Goal: Task Accomplishment & Management: Manage account settings

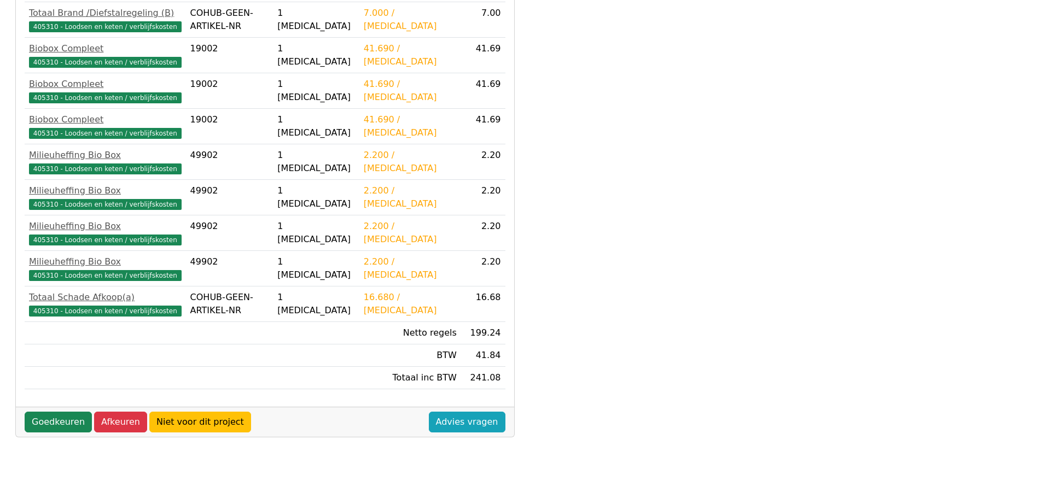
scroll to position [313, 0]
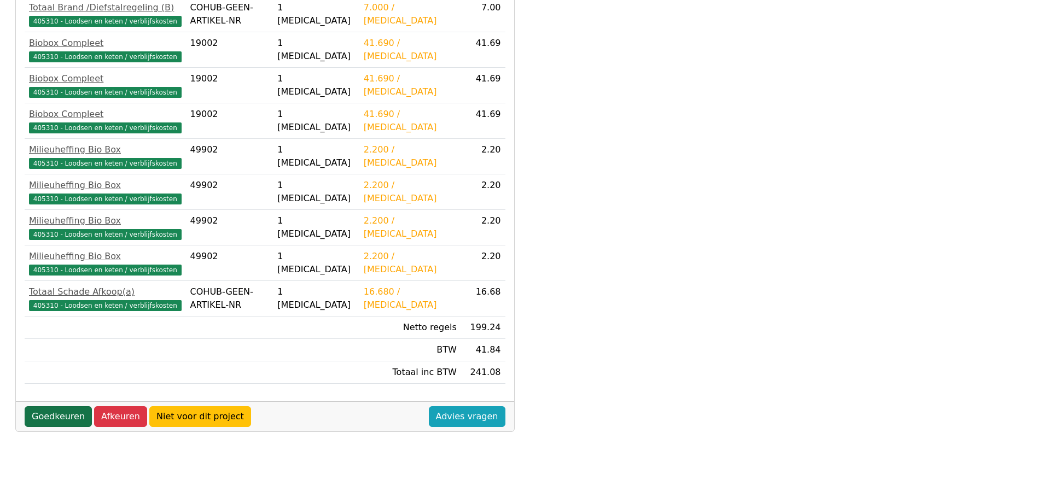
click at [48, 420] on link "Goedkeuren" at bounding box center [58, 416] width 67 height 21
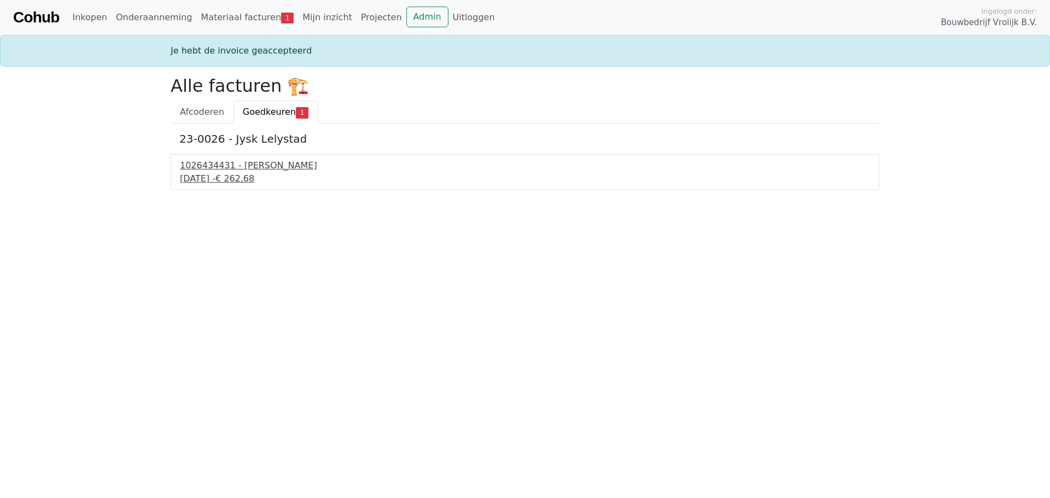
click at [217, 163] on div "1026434431 - Boels Verhuur" at bounding box center [525, 165] width 690 height 13
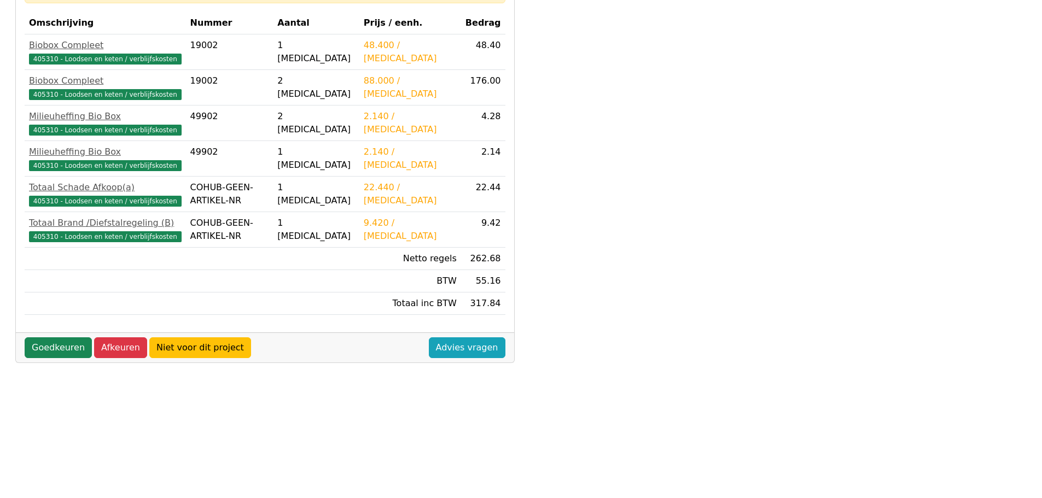
scroll to position [313, 0]
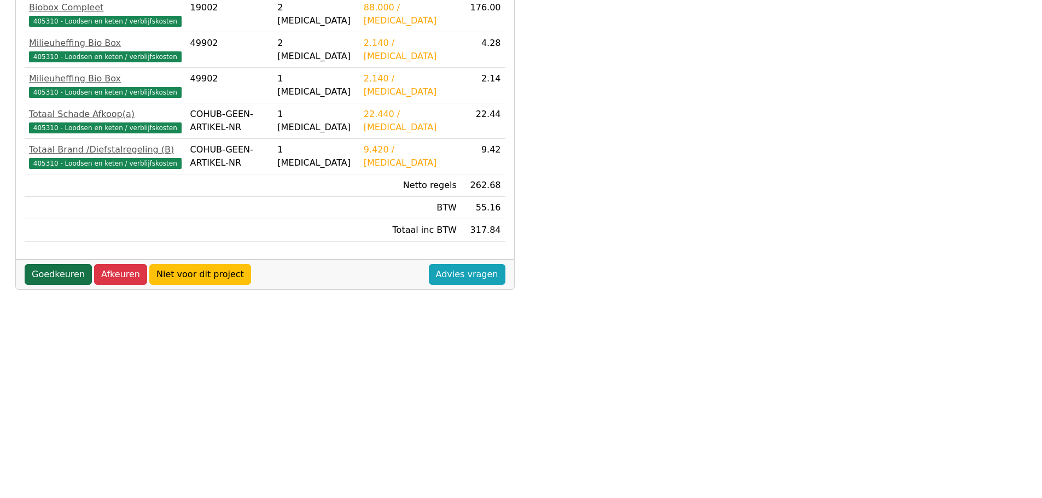
click at [48, 271] on link "Goedkeuren" at bounding box center [58, 274] width 67 height 21
